Goal: Task Accomplishment & Management: Complete application form

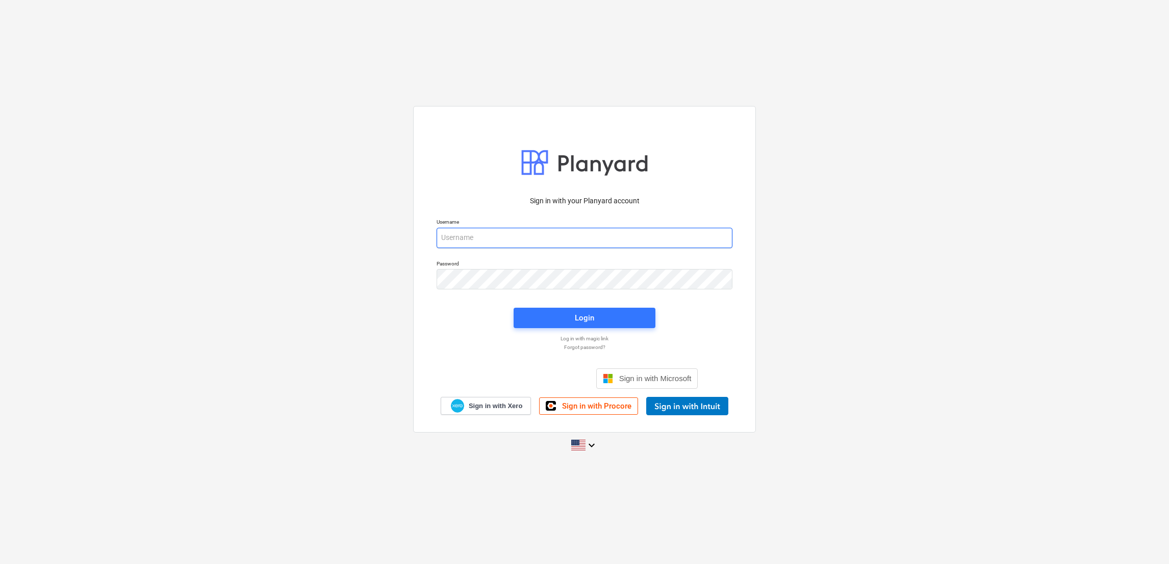
click at [562, 233] on input "email" at bounding box center [584, 238] width 296 height 20
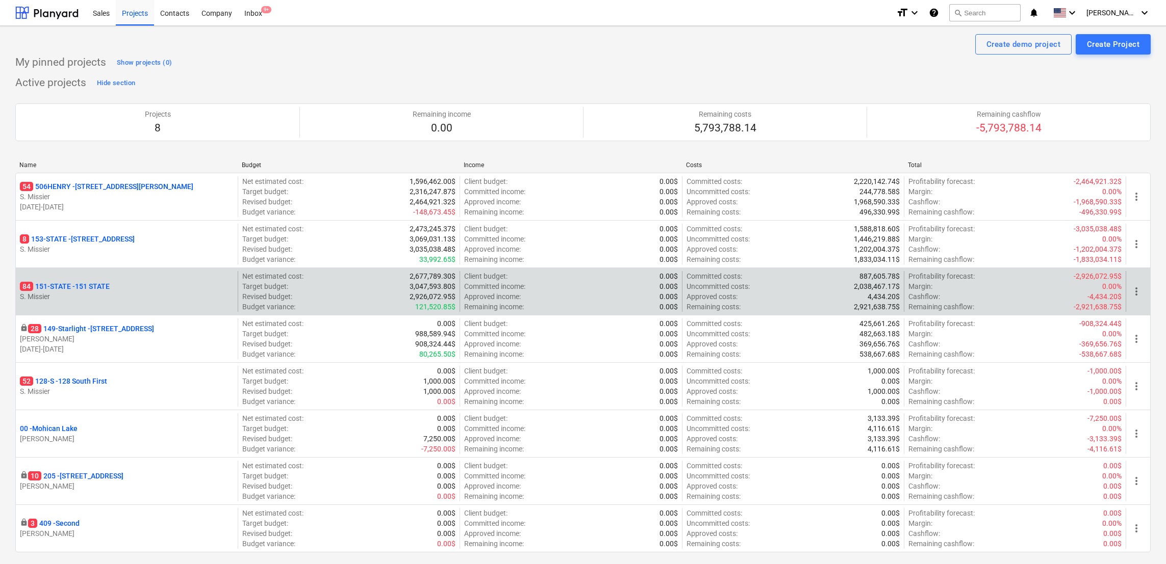
click at [83, 287] on p "84 151-STATE - 151 STATE" at bounding box center [65, 286] width 90 height 10
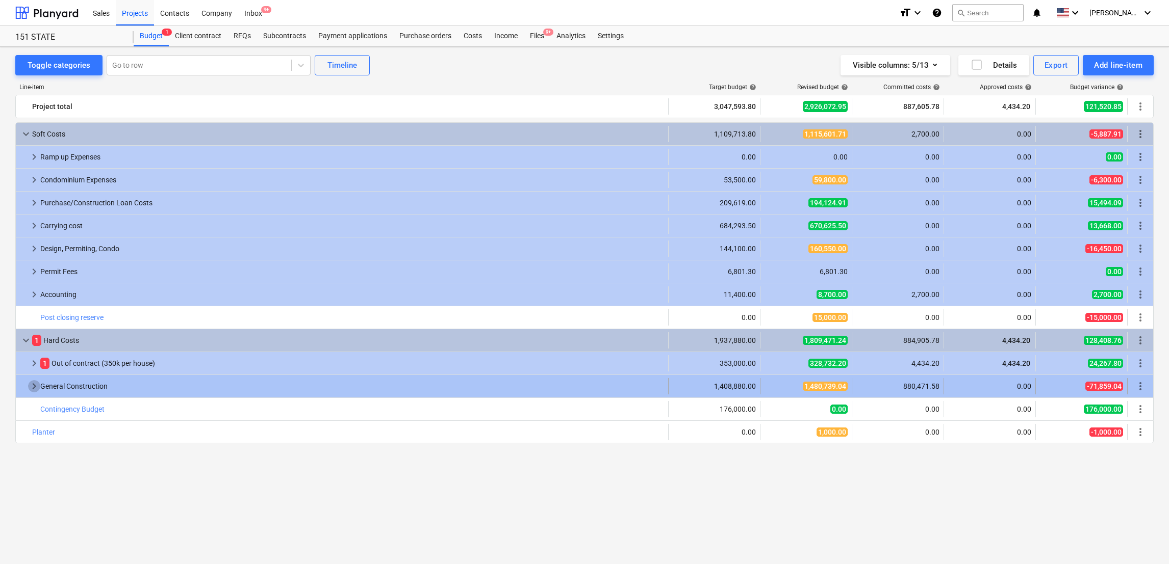
click at [34, 386] on span "keyboard_arrow_right" at bounding box center [34, 386] width 12 height 12
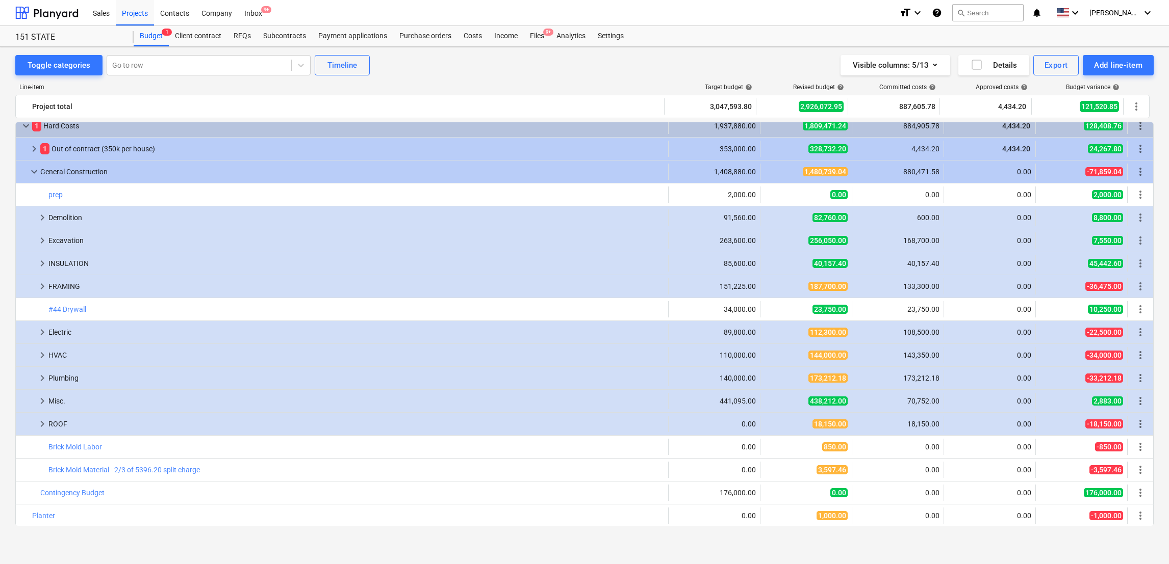
scroll to position [216, 0]
click at [42, 220] on span "keyboard_arrow_right" at bounding box center [42, 217] width 12 height 12
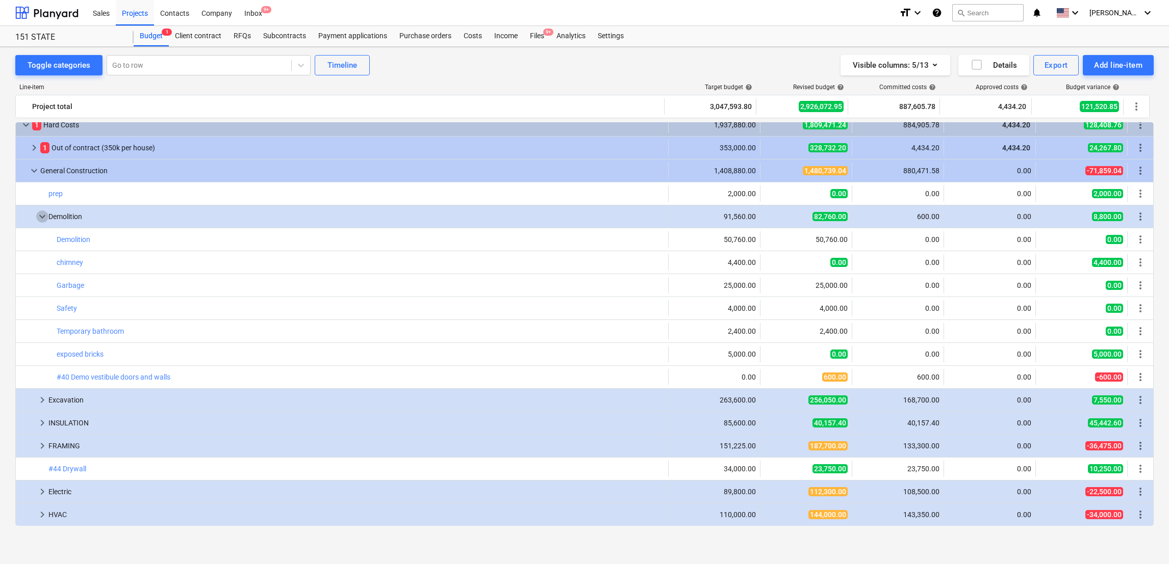
click at [42, 220] on span "keyboard_arrow_down" at bounding box center [42, 217] width 12 height 12
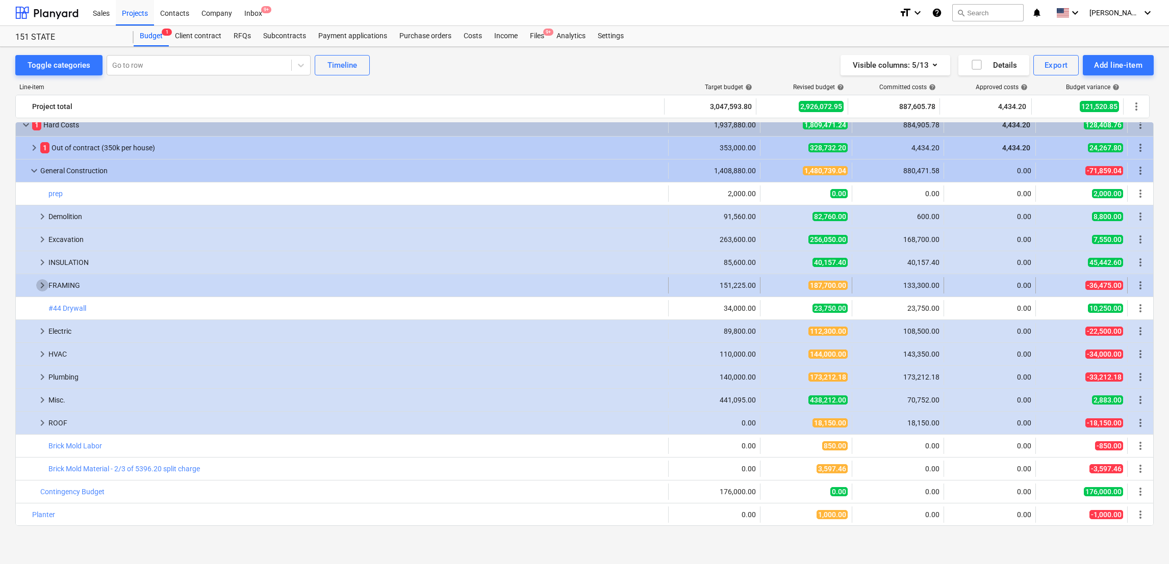
click at [36, 281] on span "keyboard_arrow_right" at bounding box center [42, 285] width 12 height 12
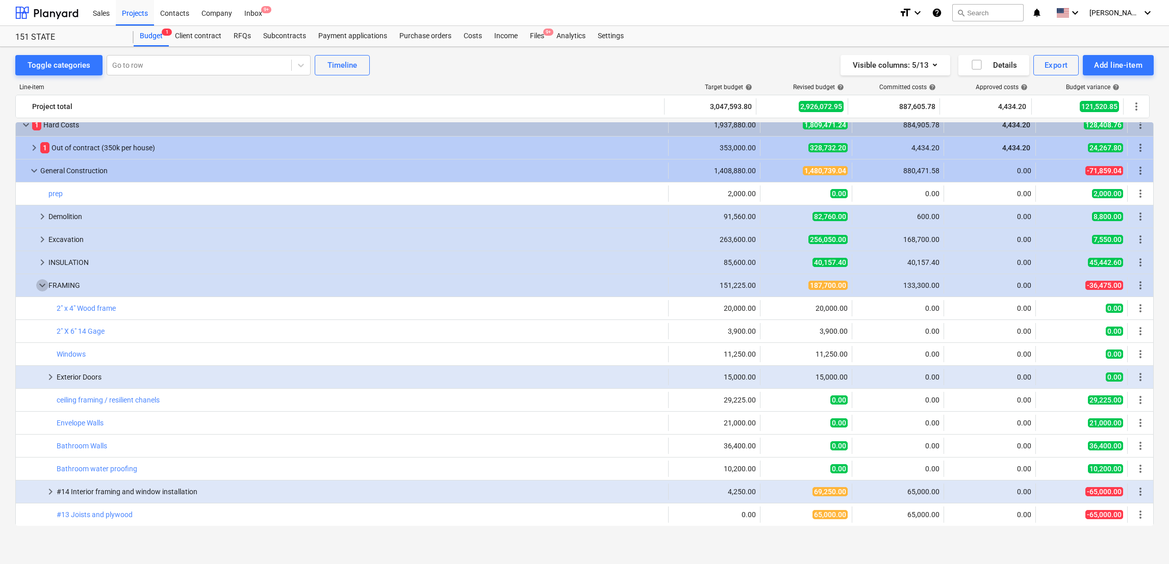
click at [36, 281] on span "keyboard_arrow_down" at bounding box center [42, 285] width 12 height 12
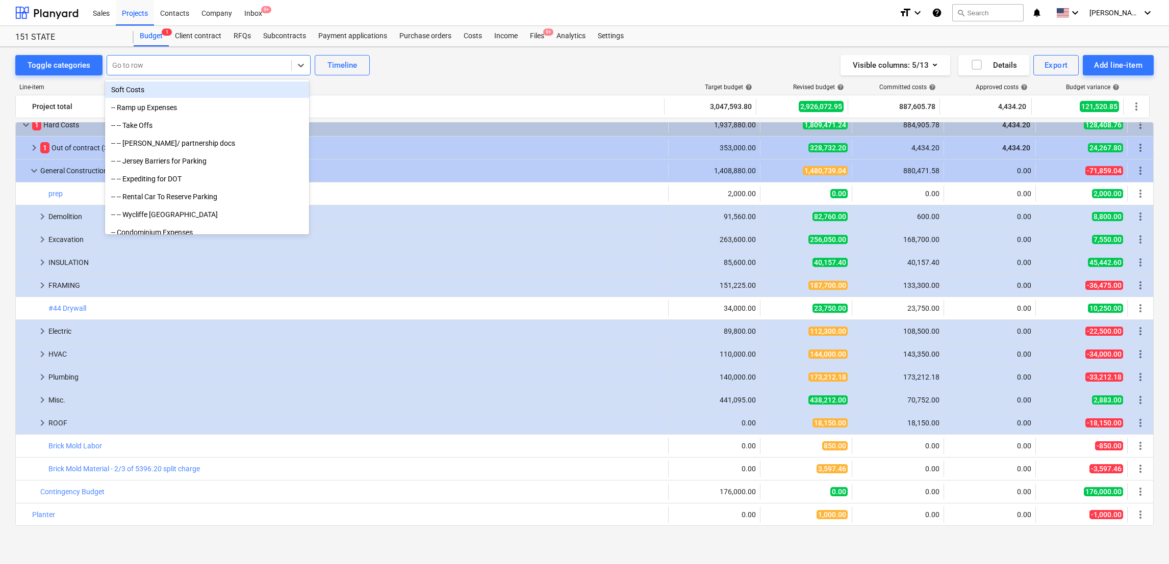
click at [162, 63] on div at bounding box center [199, 65] width 174 height 10
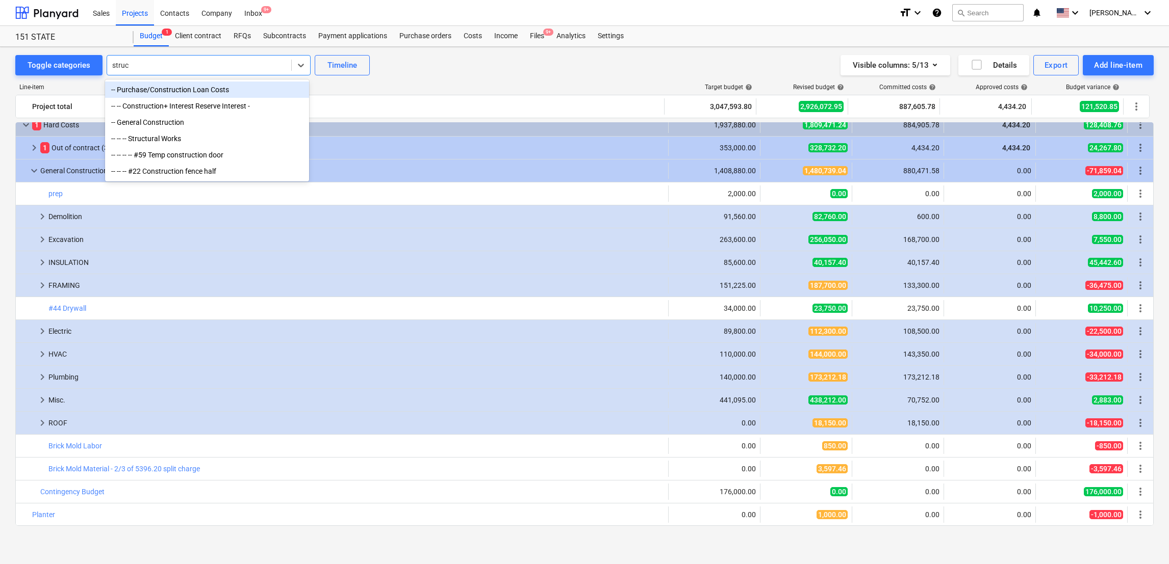
type input "struct"
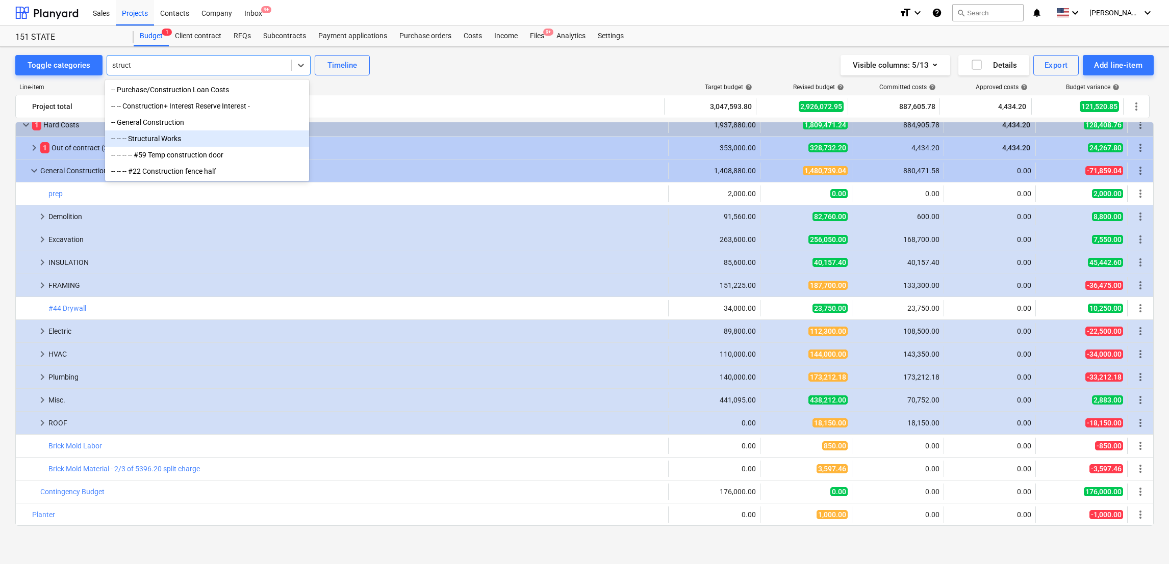
click at [161, 146] on div "-- -- -- Structural Works" at bounding box center [207, 139] width 204 height 16
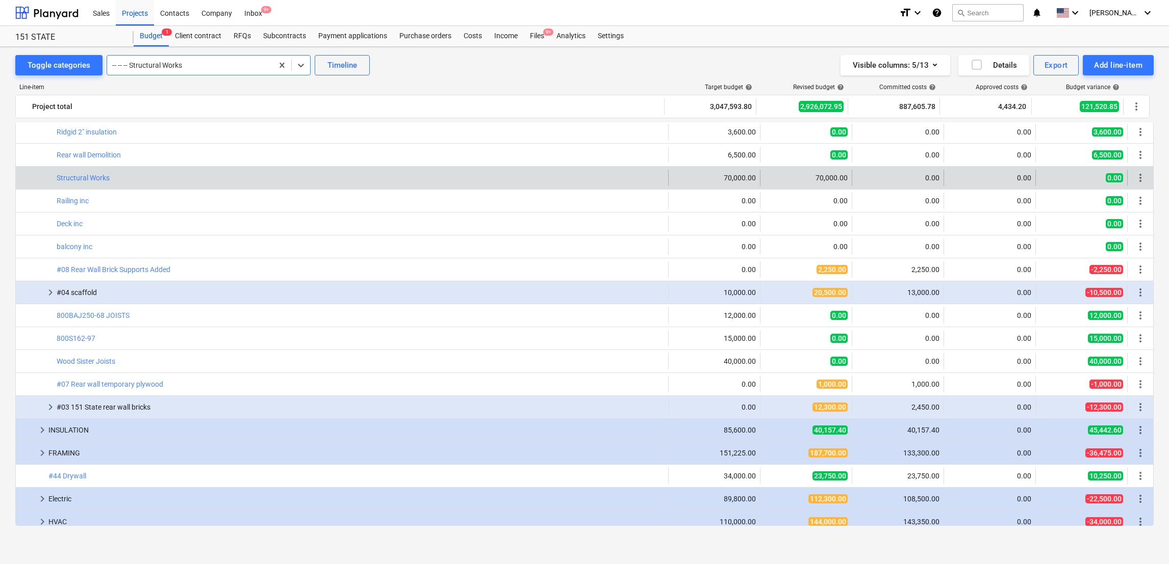
scroll to position [507, 0]
click at [69, 175] on link "Structural Works" at bounding box center [83, 177] width 53 height 8
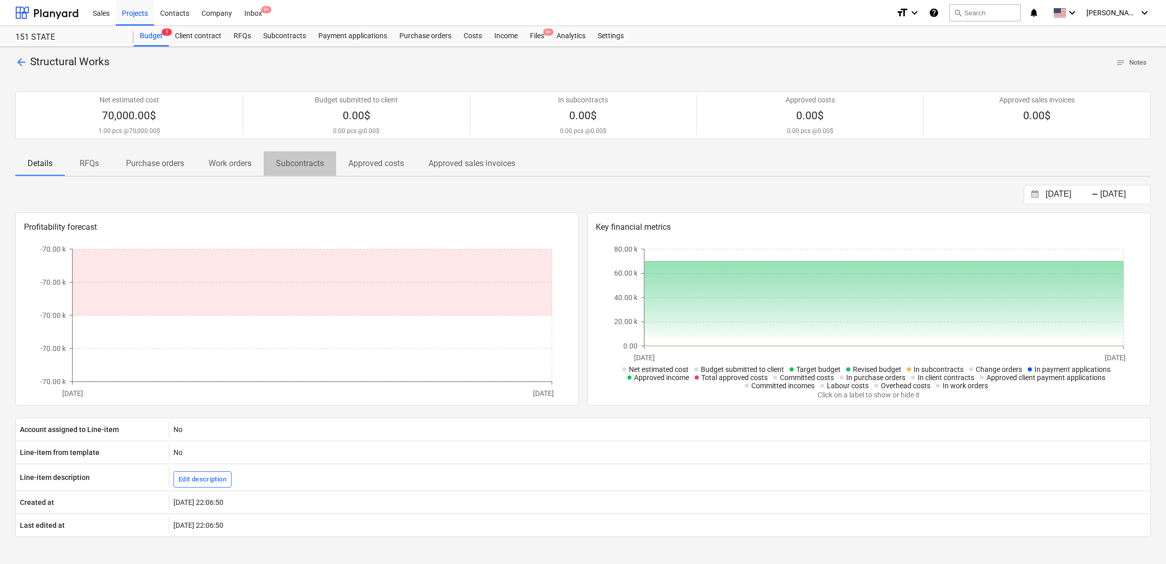
click at [308, 159] on p "Subcontracts" at bounding box center [300, 164] width 48 height 12
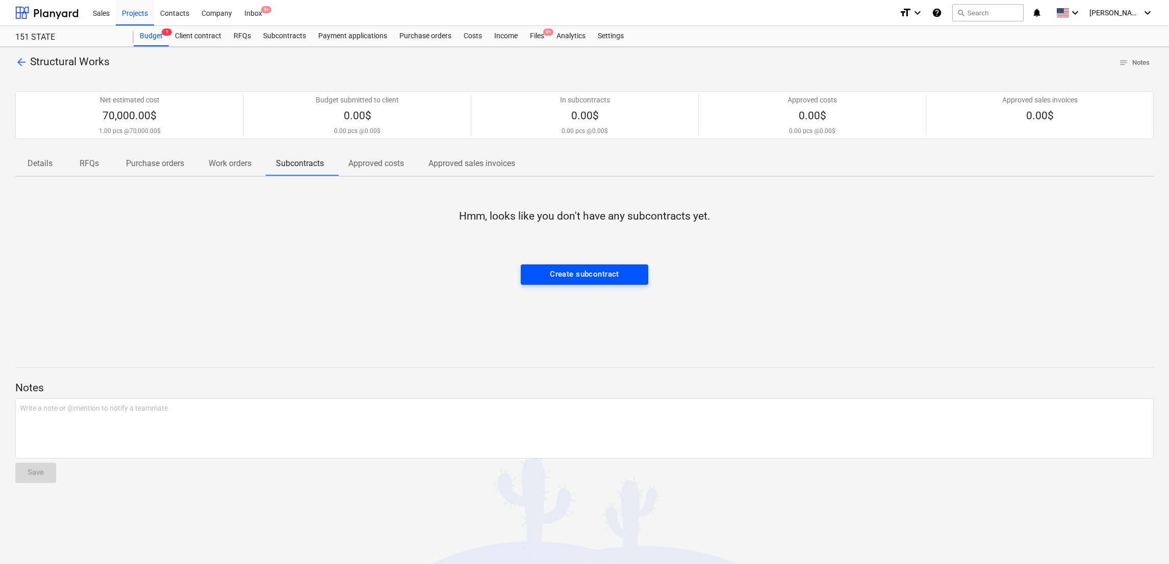
click at [582, 269] on div "Create subcontract" at bounding box center [584, 274] width 69 height 13
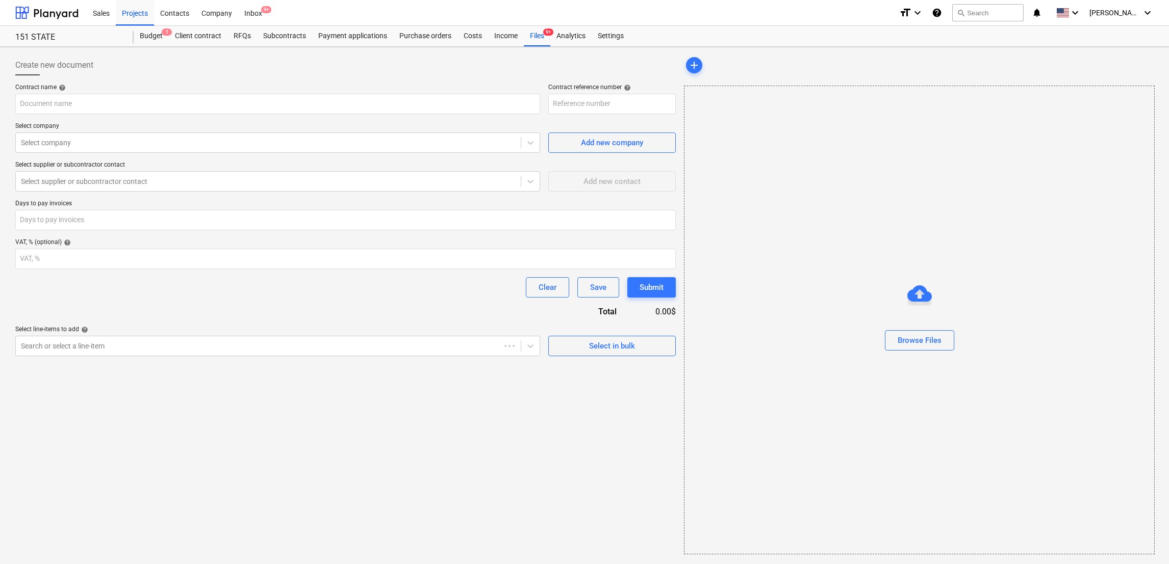
type input "151-STATE-SO-035"
click at [161, 99] on input "text" at bounding box center [277, 104] width 525 height 20
click at [927, 341] on div "Browse Files" at bounding box center [919, 340] width 44 height 13
type input "American steel gate A.pdf"
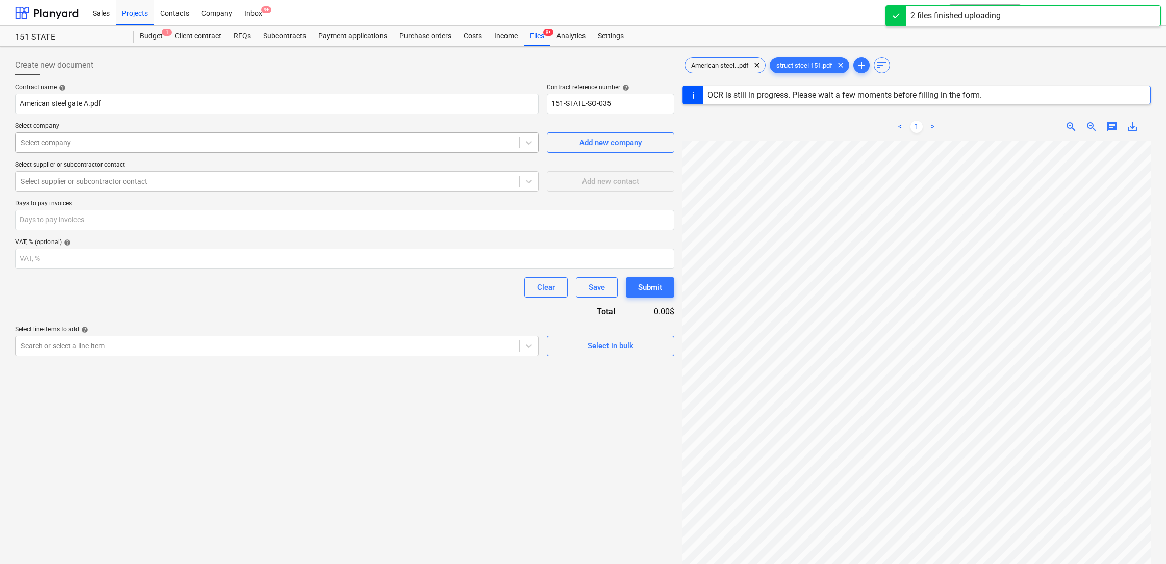
click at [218, 148] on div "Select company" at bounding box center [267, 143] width 503 height 14
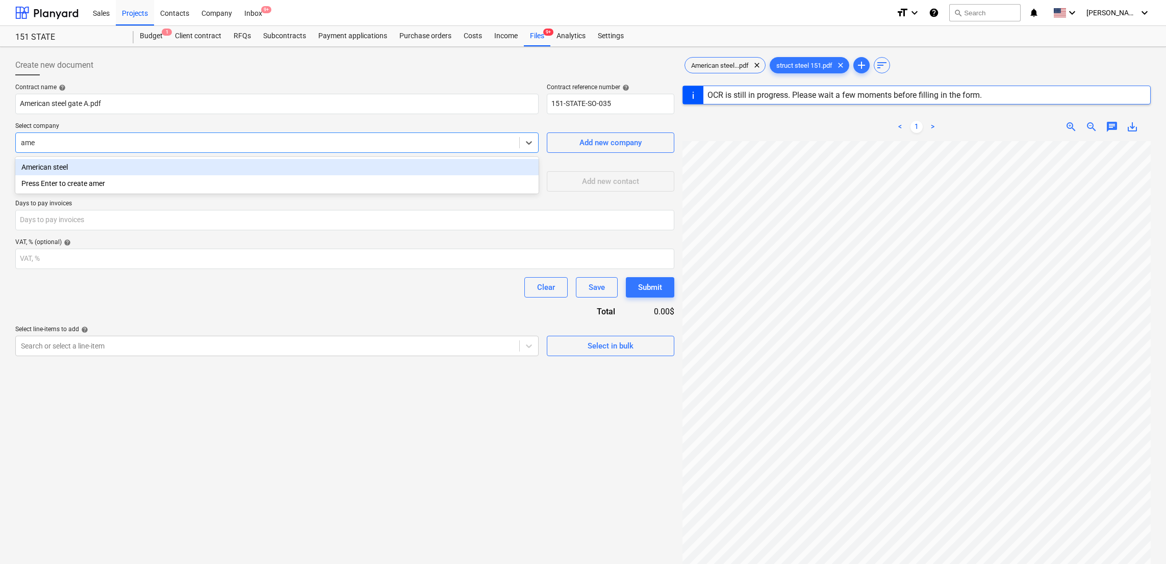
type input "amer"
click at [96, 166] on div "American steel" at bounding box center [276, 167] width 523 height 16
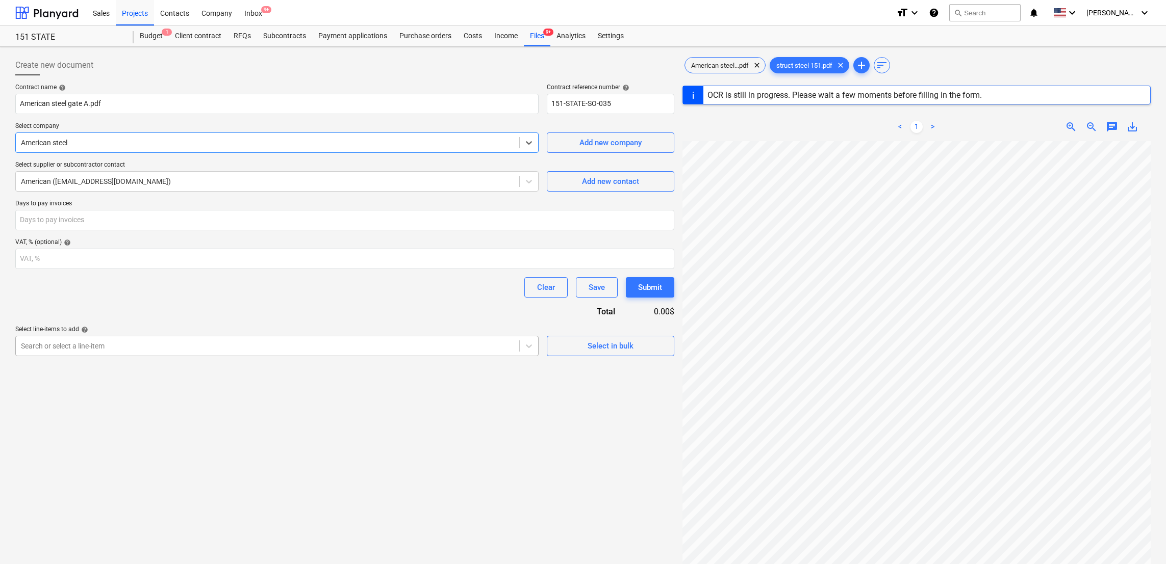
click at [158, 344] on div at bounding box center [267, 346] width 493 height 10
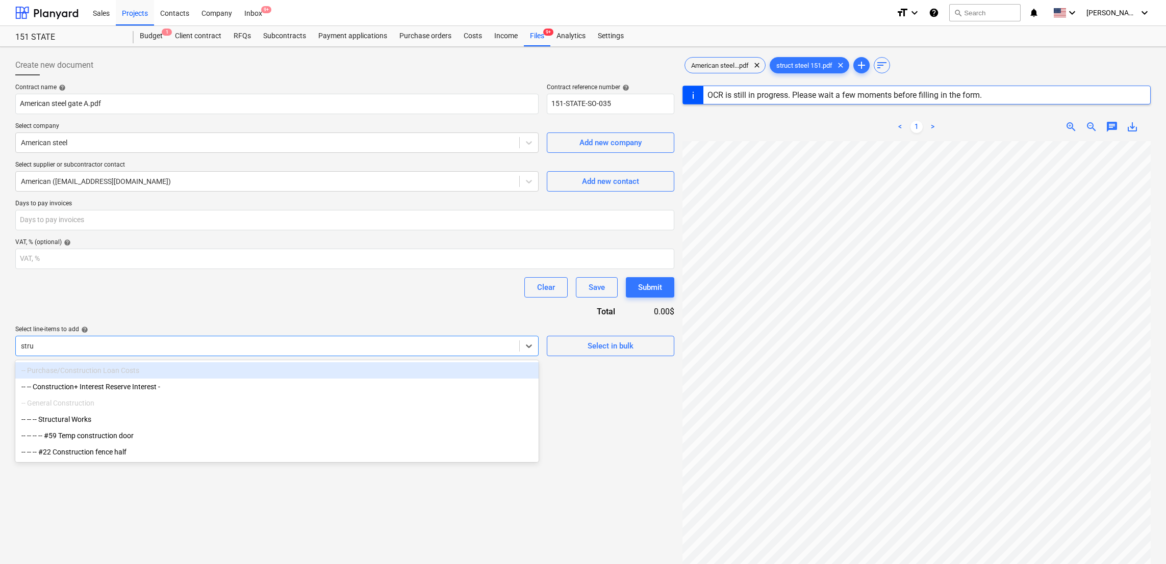
type input "struc"
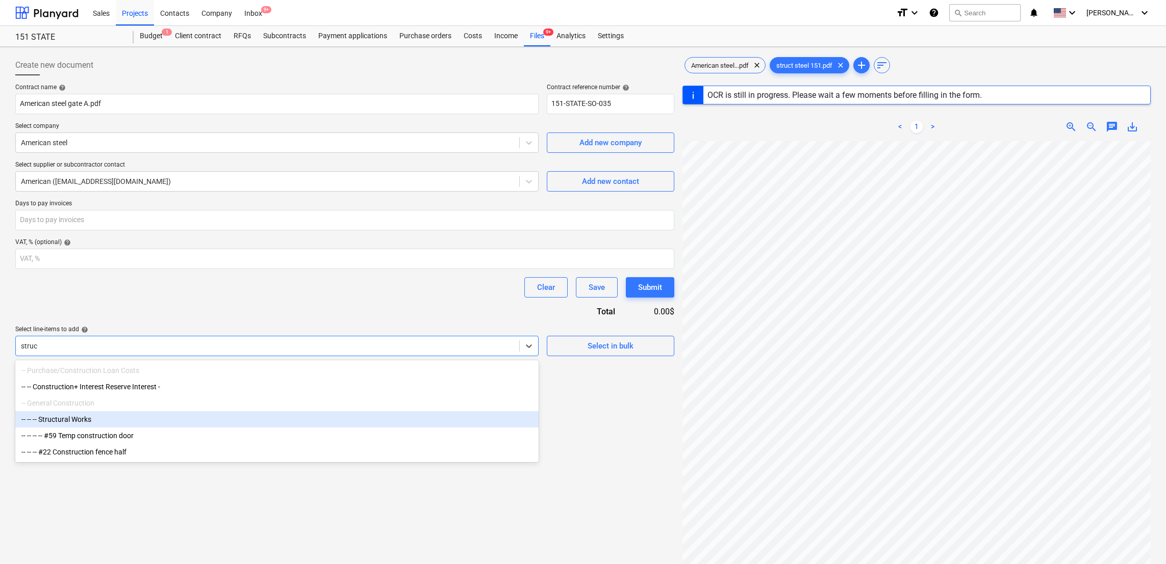
click at [65, 419] on div "-- -- -- Structural Works" at bounding box center [276, 420] width 523 height 16
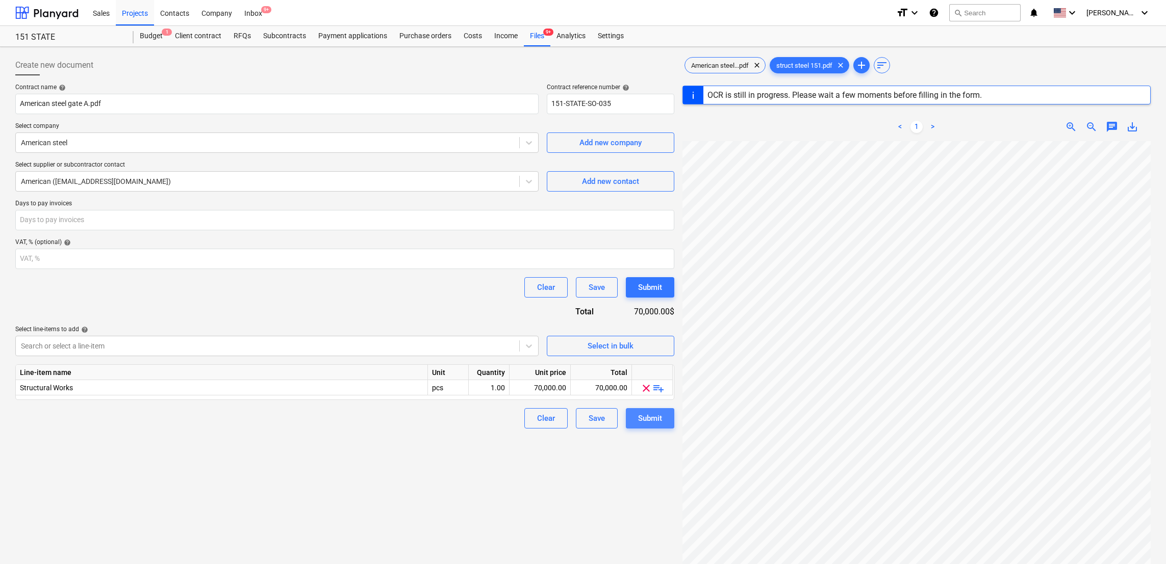
click at [654, 420] on div "Submit" at bounding box center [650, 418] width 24 height 13
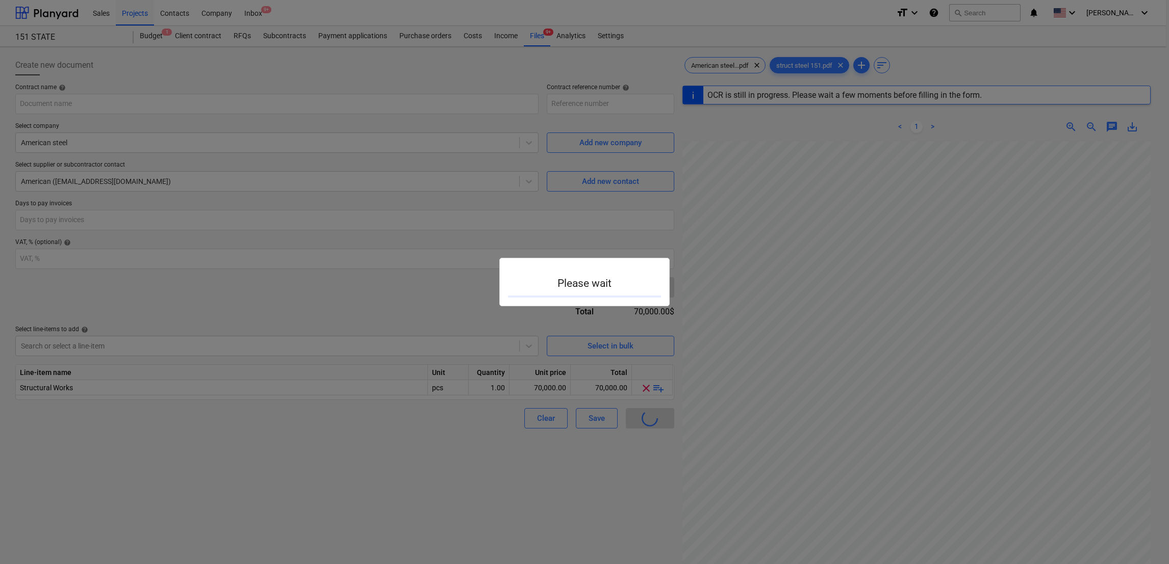
type input "151-STATE-SO-035"
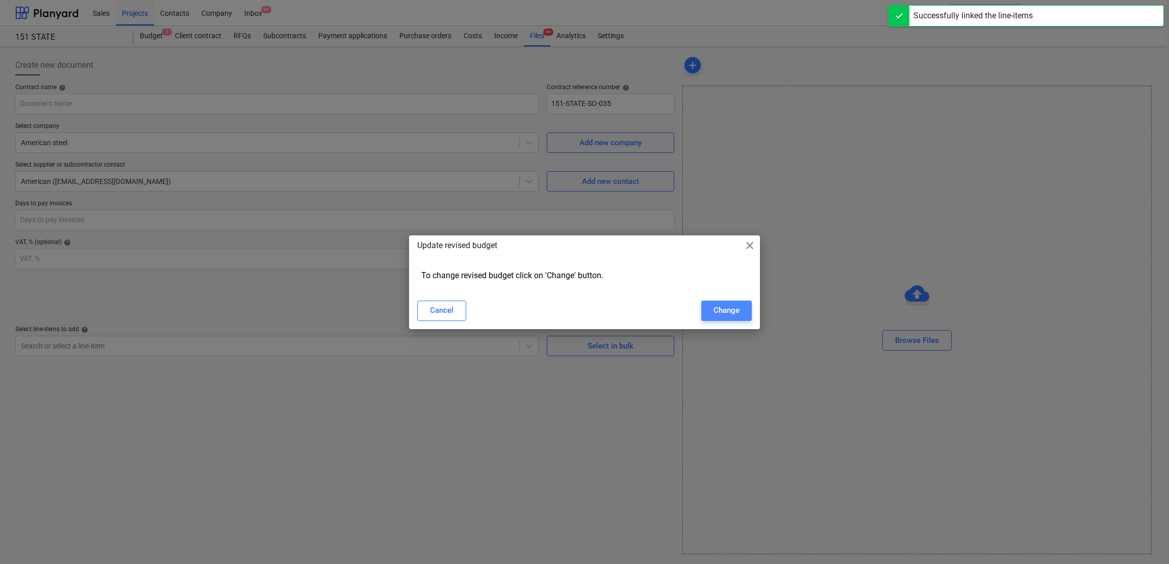
click at [729, 312] on div "Change" at bounding box center [726, 310] width 26 height 13
